Goal: Complete application form

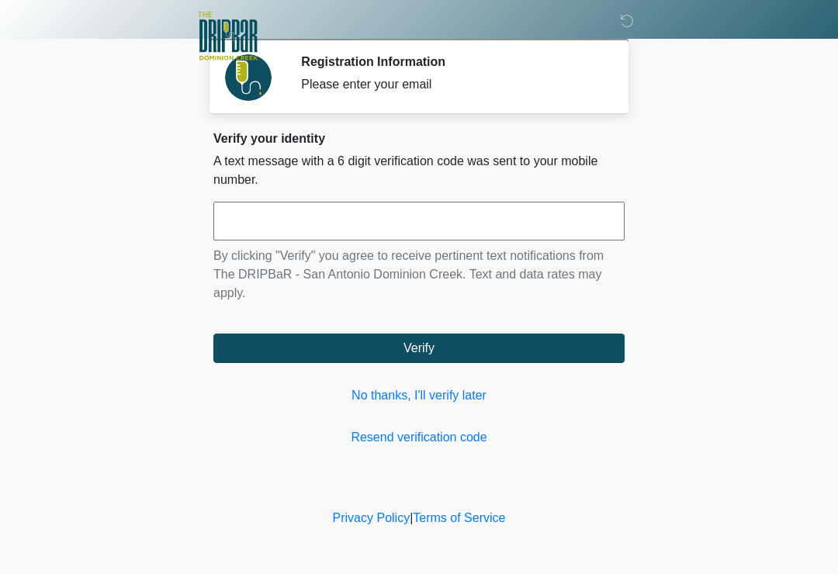
scroll to position [136, 125]
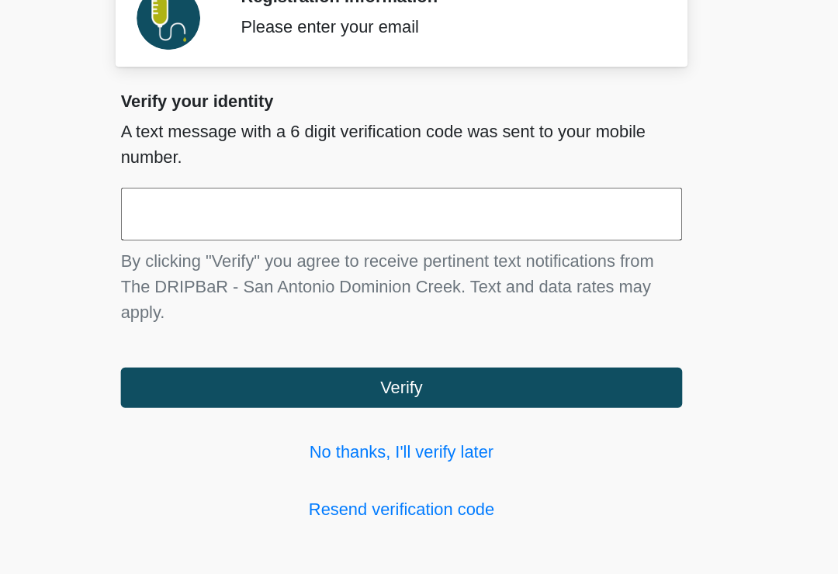
click at [286, 202] on input "text" at bounding box center [418, 221] width 411 height 39
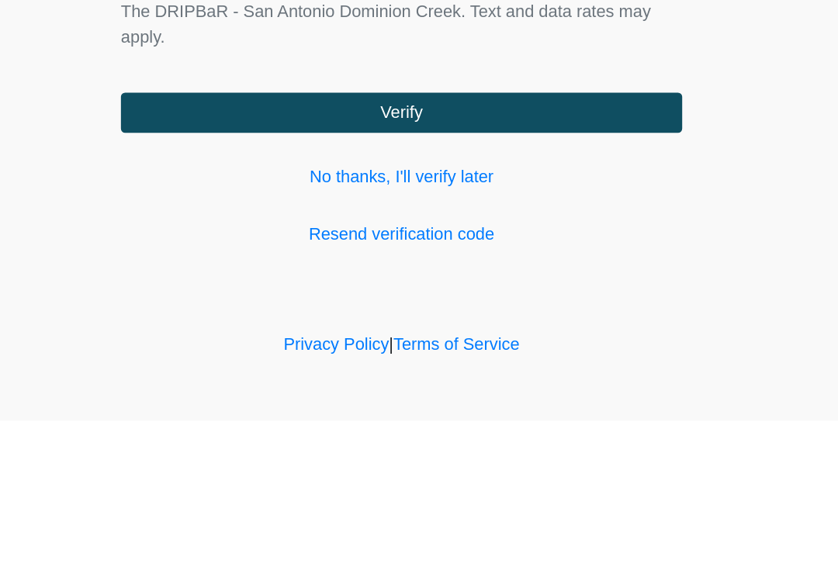
type input "******"
click at [479, 334] on button "Verify" at bounding box center [418, 348] width 411 height 29
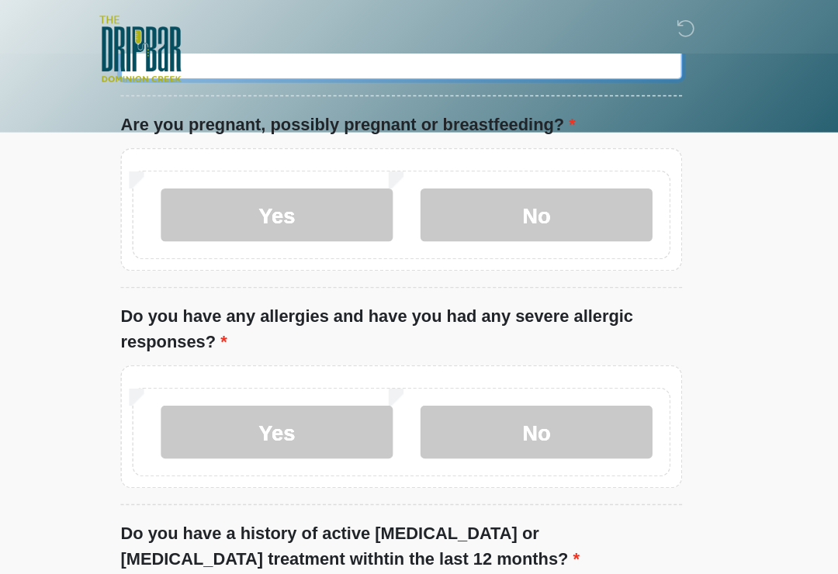
click at [385, 58] on input "What is your primary language?" at bounding box center [418, 43] width 411 height 29
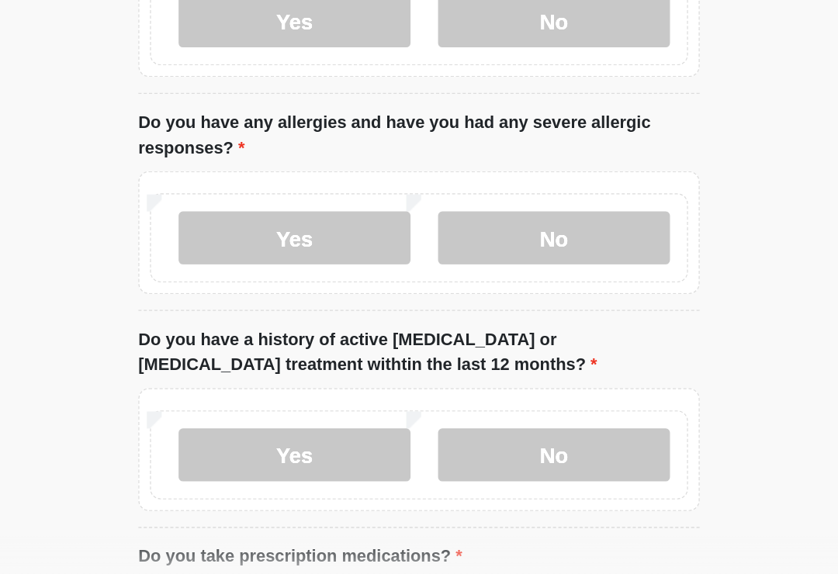
type input "*******"
click at [433, 144] on label "No" at bounding box center [518, 157] width 170 height 39
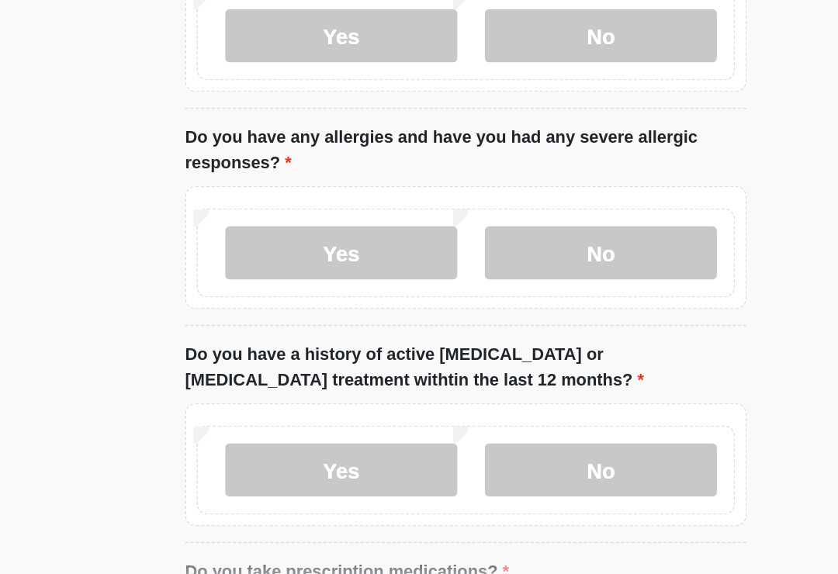
scroll to position [133, 0]
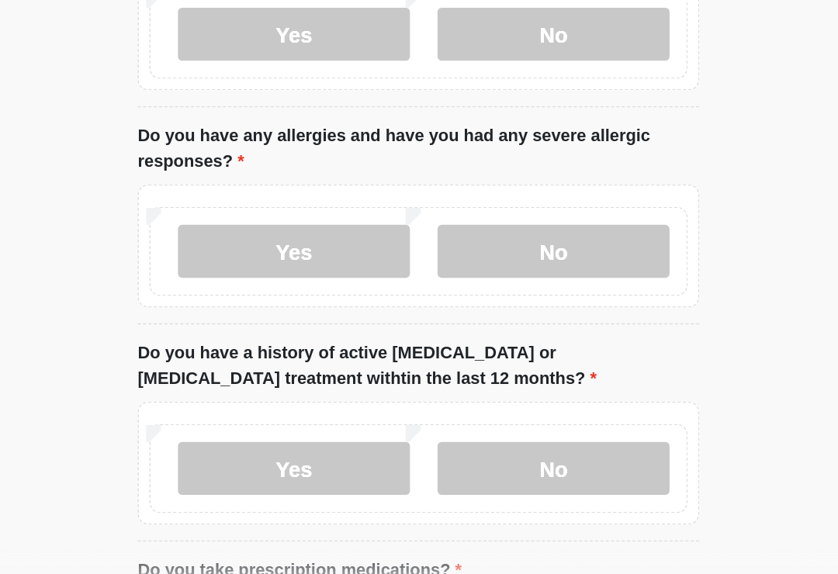
click at [442, 300] on label "No" at bounding box center [518, 319] width 170 height 39
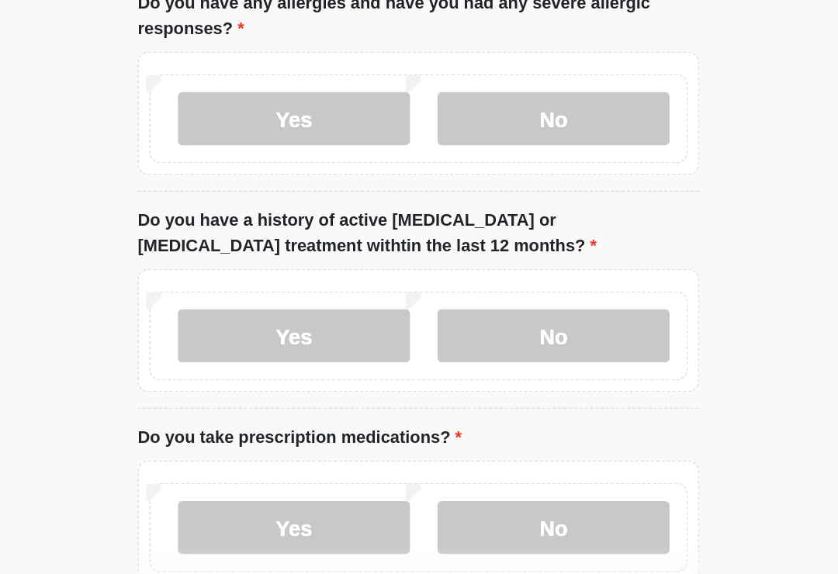
scroll to position [245, 0]
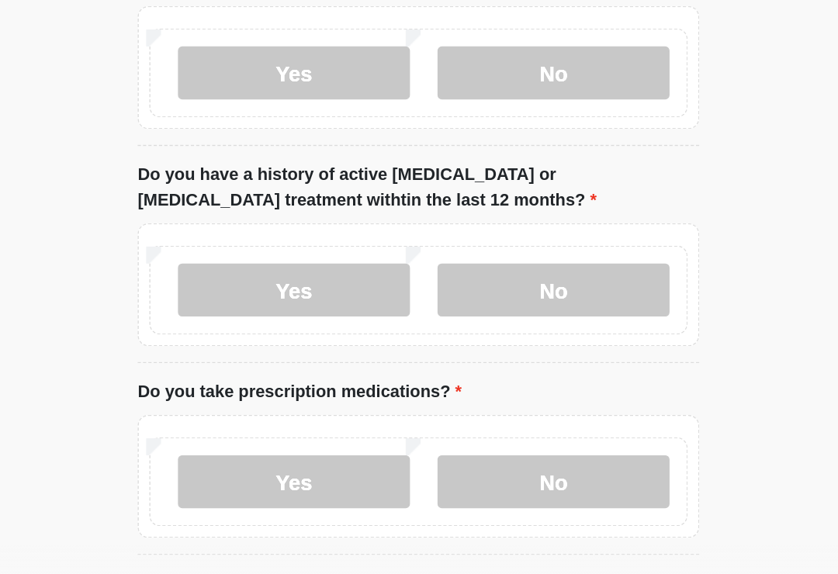
click at [435, 329] on label "No" at bounding box center [518, 348] width 170 height 39
click at [433, 469] on label "No" at bounding box center [518, 488] width 170 height 39
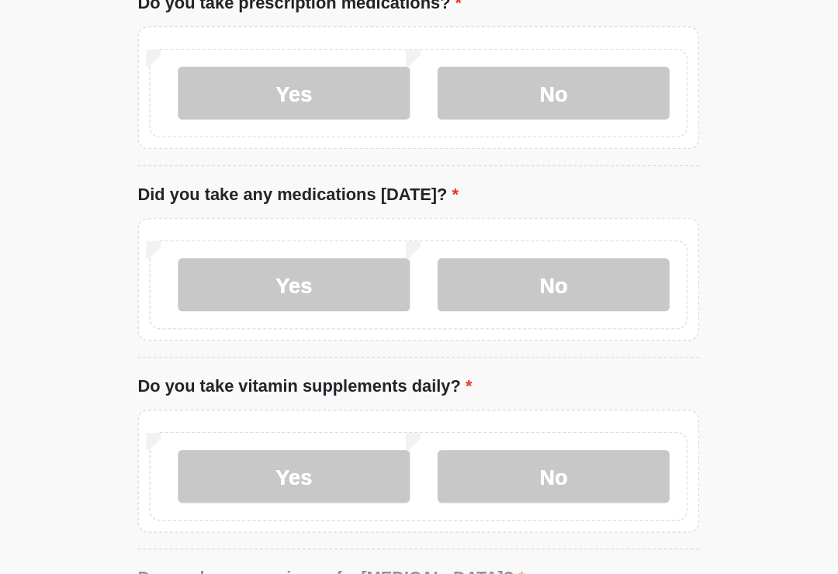
scroll to position [553, 0]
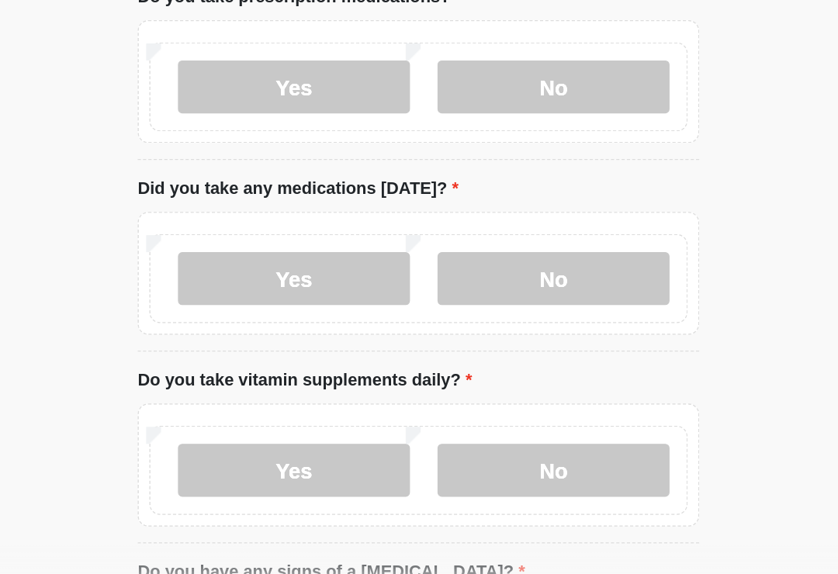
click at [433, 321] on label "No" at bounding box center [518, 340] width 170 height 39
click at [434, 321] on label "No" at bounding box center [518, 340] width 170 height 39
click at [433, 321] on label "No" at bounding box center [518, 340] width 170 height 39
click at [245, 321] on label "Yes" at bounding box center [328, 340] width 170 height 39
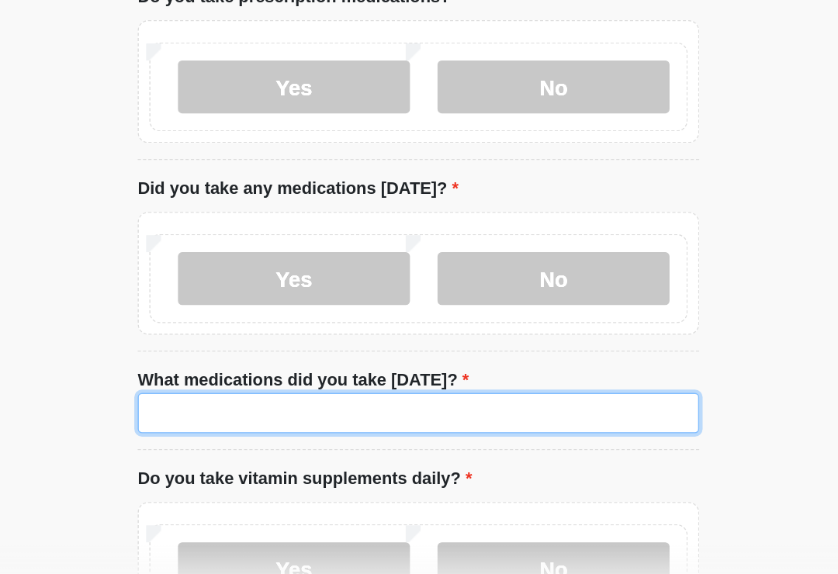
click at [325, 424] on input "What medications did you take [DATE]?" at bounding box center [418, 438] width 411 height 29
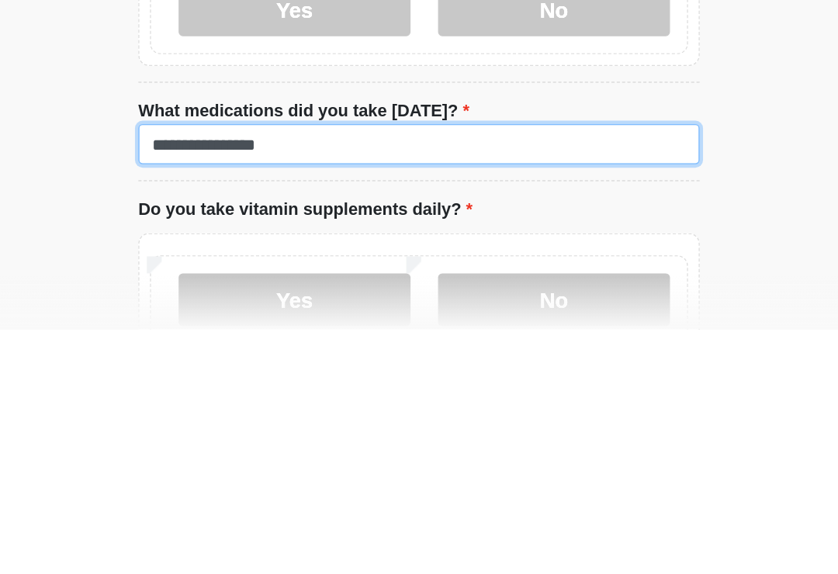
type input "**********"
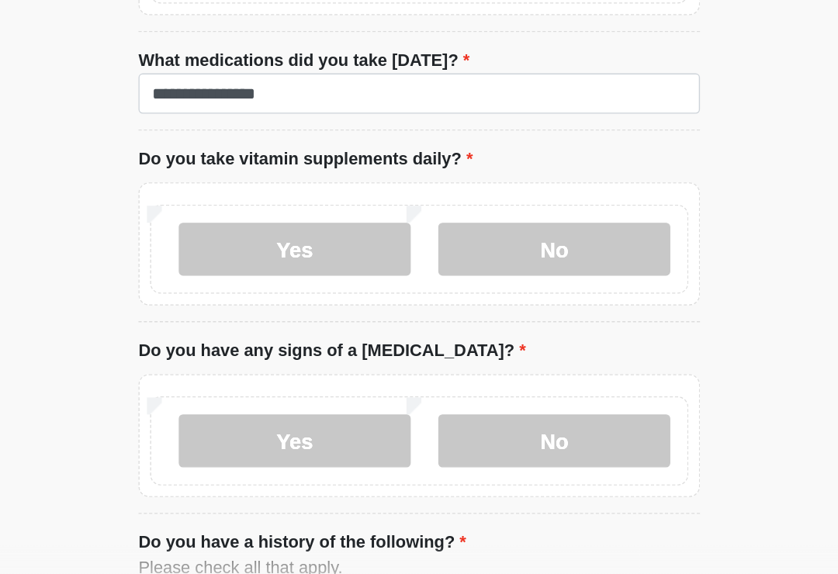
scroll to position [787, 0]
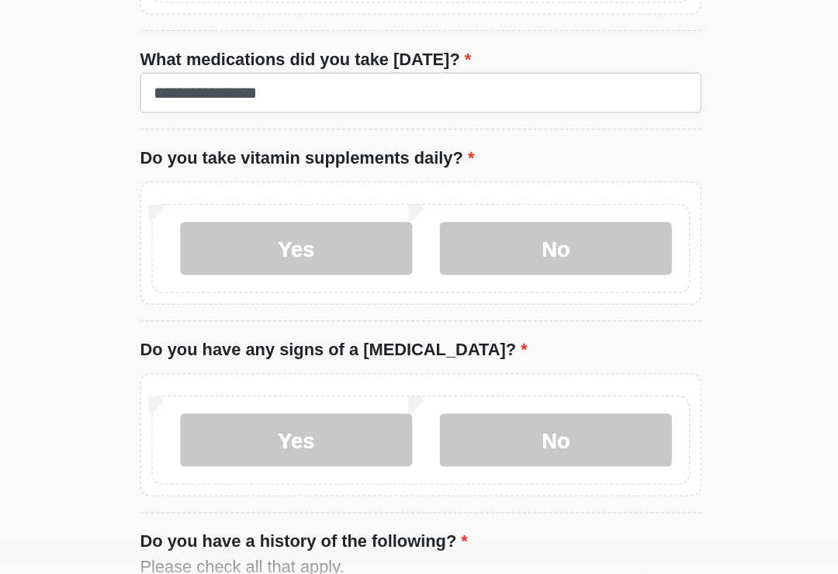
click at [255, 299] on label "Yes" at bounding box center [328, 318] width 170 height 39
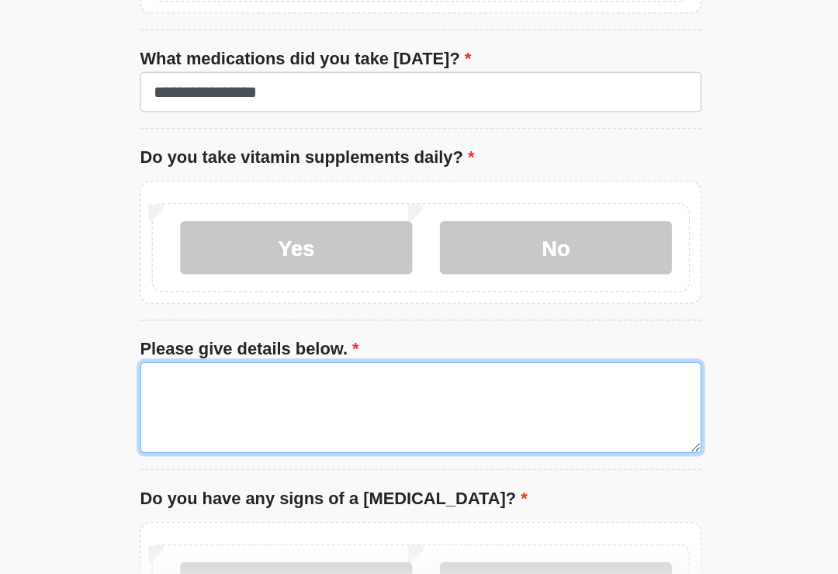
click at [273, 401] on textarea "Please give details below." at bounding box center [418, 434] width 411 height 67
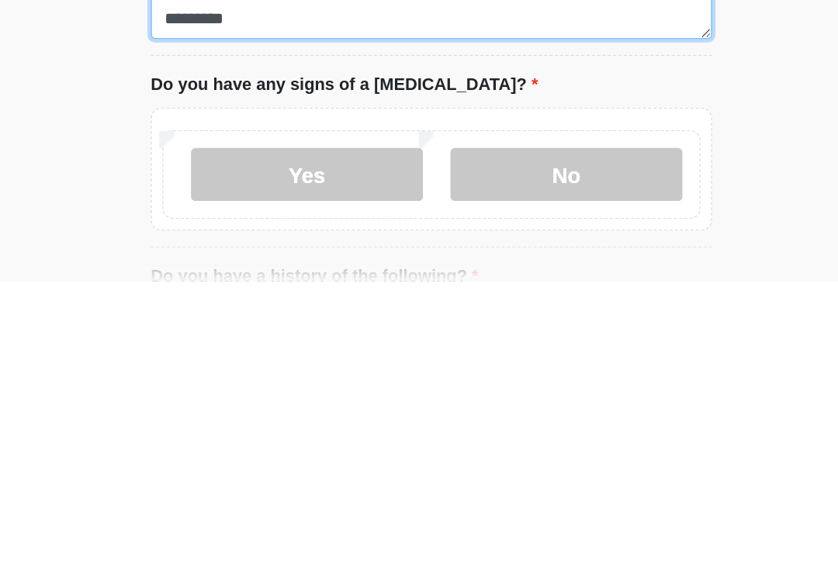
scroll to position [860, 0]
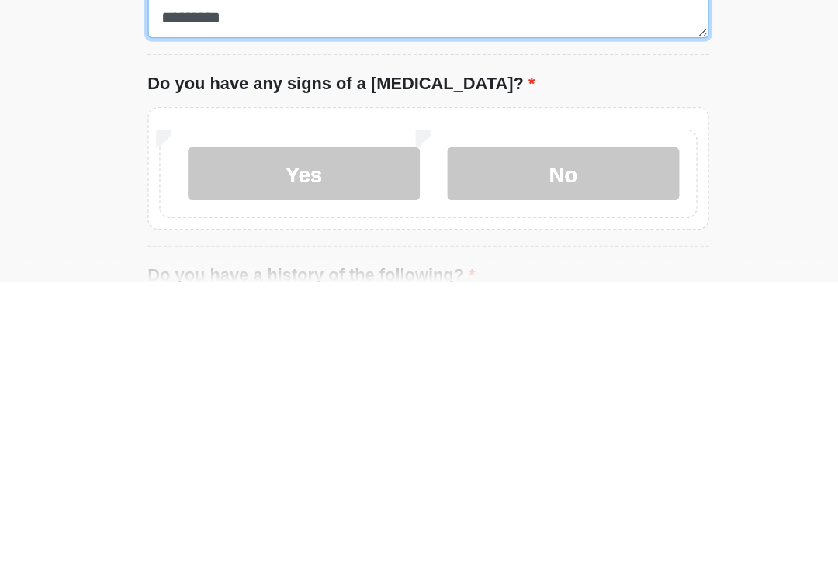
type textarea "**********"
click at [433, 476] on label "No" at bounding box center [518, 495] width 170 height 39
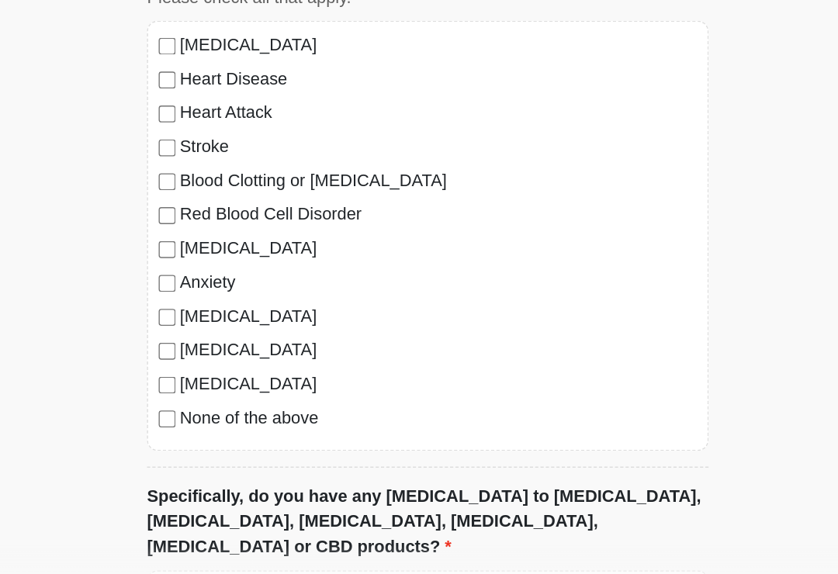
scroll to position [1320, 0]
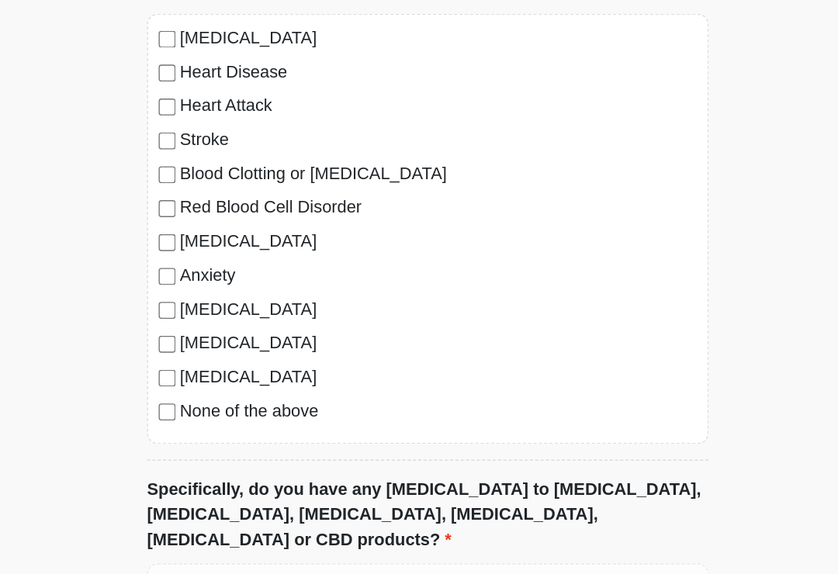
click at [213, 310] on div "[MEDICAL_DATA] Heart Disease Heart Attack Stroke Blood Clotting or [MEDICAL_DAT…" at bounding box center [418, 303] width 411 height 315
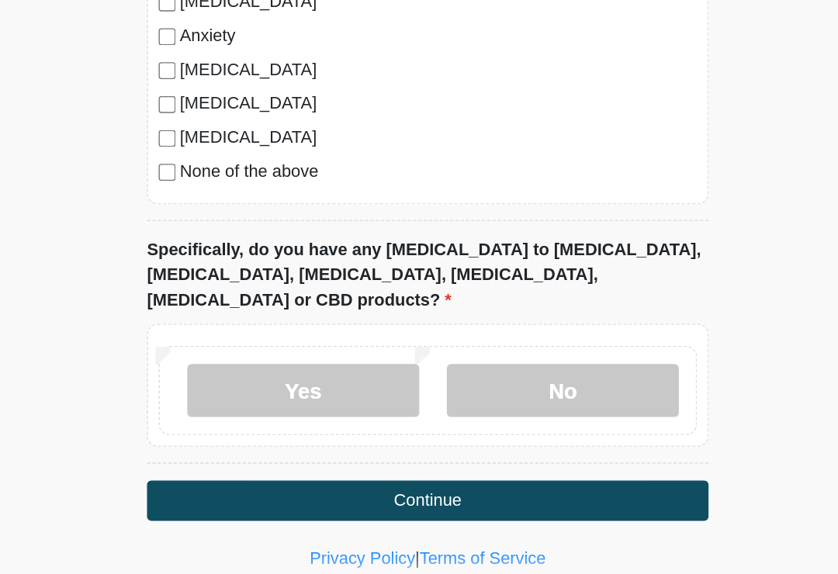
scroll to position [1499, 0]
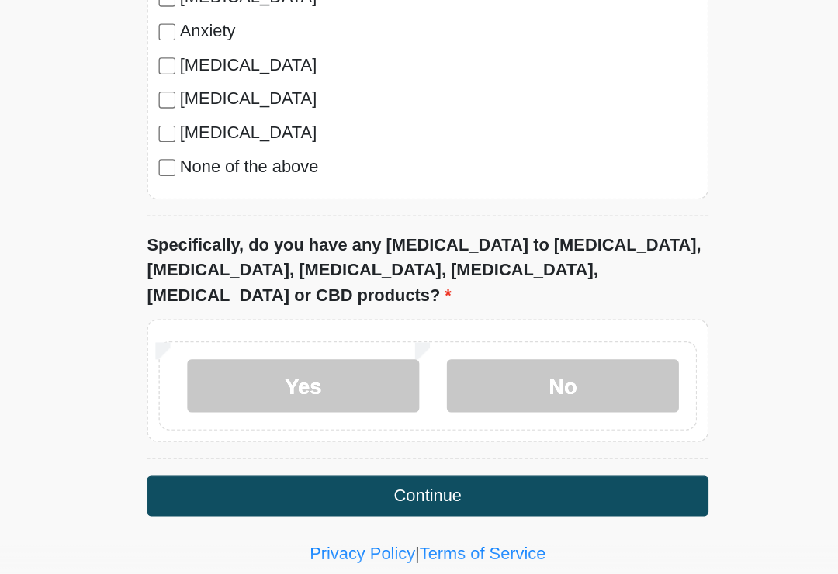
click at [433, 399] on label "No" at bounding box center [518, 418] width 170 height 39
click at [355, 484] on button "Continue" at bounding box center [418, 498] width 411 height 29
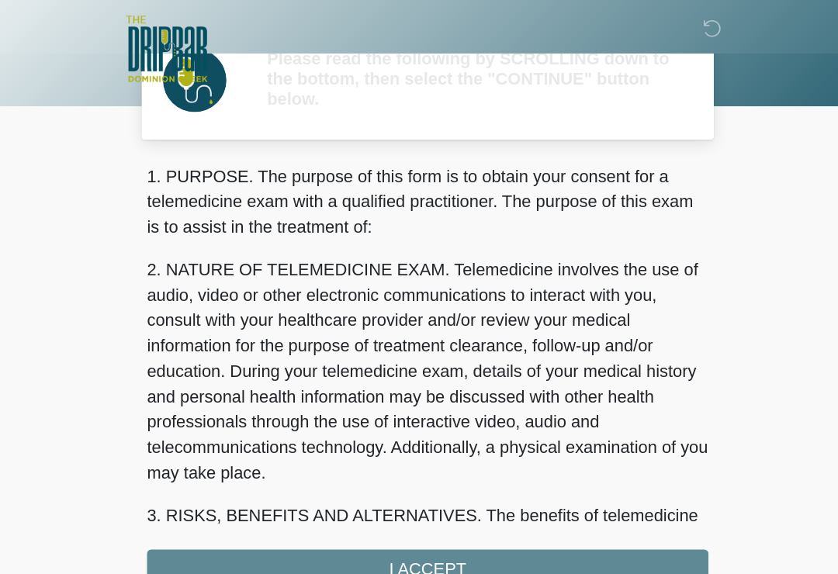
scroll to position [0, 0]
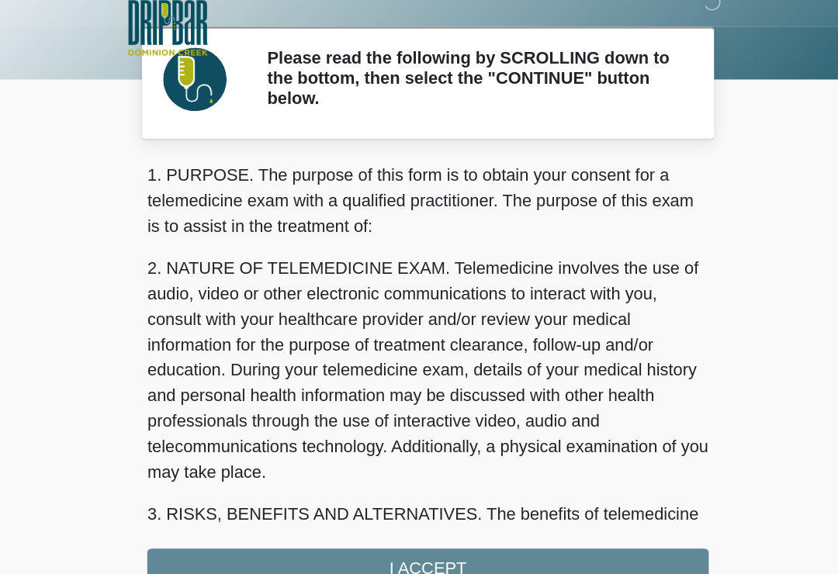
click at [441, 418] on div "1. PURPOSE. The purpose of this form is to obtain your consent for a telemedici…" at bounding box center [418, 295] width 411 height 312
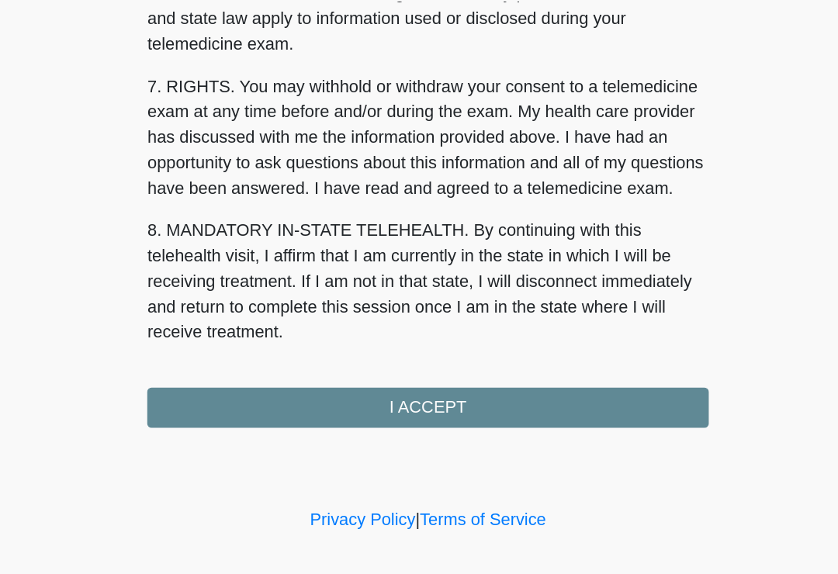
scroll to position [655, 0]
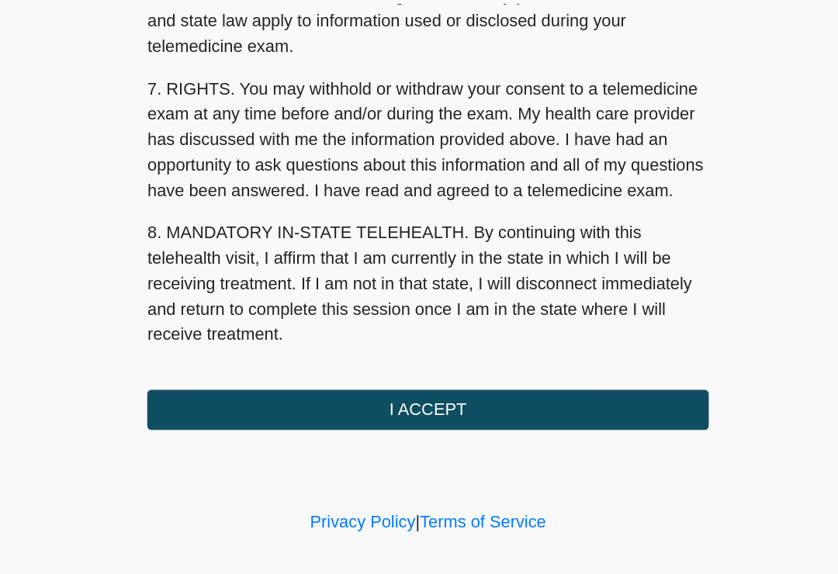
click at [345, 422] on button "I ACCEPT" at bounding box center [418, 436] width 411 height 29
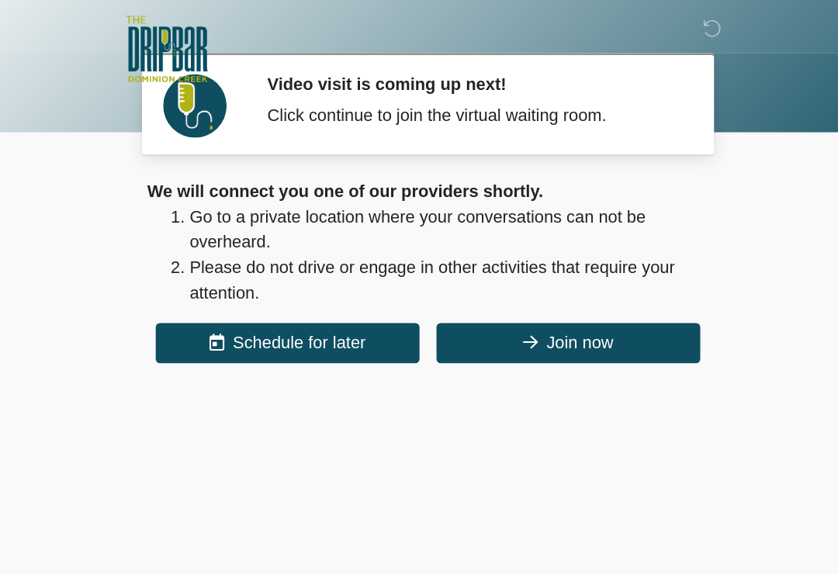
click at [453, 249] on button "Join now" at bounding box center [521, 251] width 193 height 29
